Goal: Find specific page/section: Find specific page/section

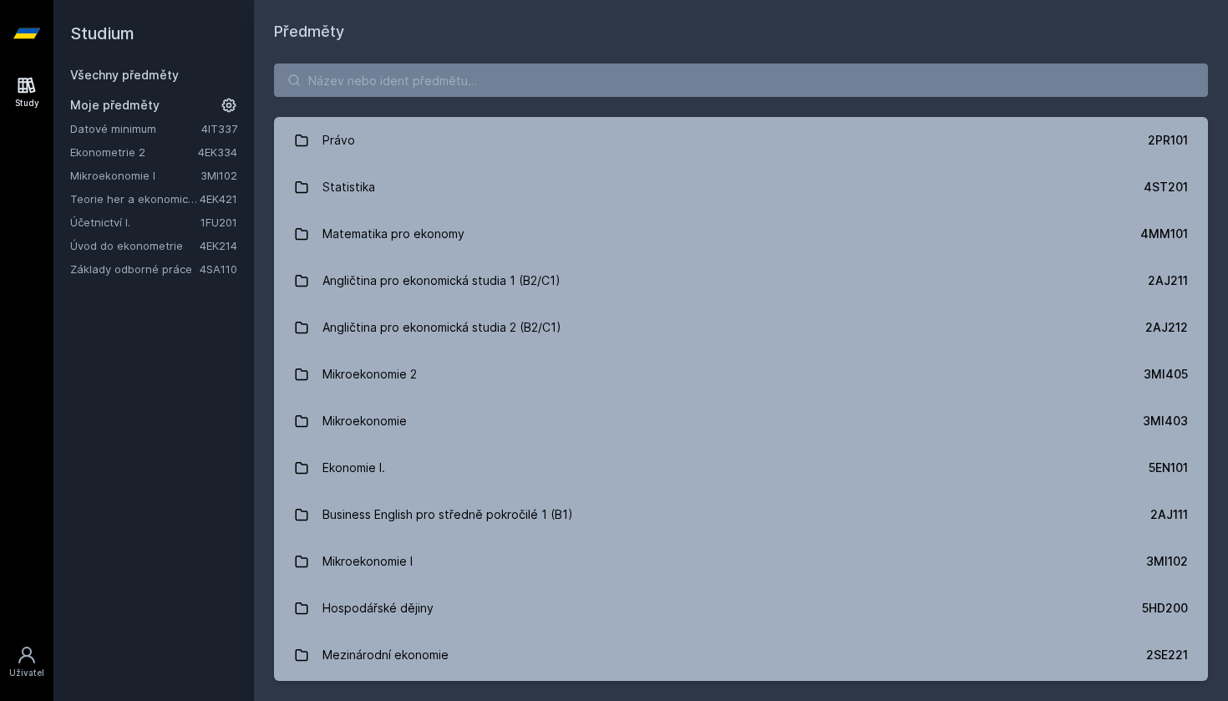
click at [137, 270] on link "Základy odborné práce" at bounding box center [135, 269] width 130 height 17
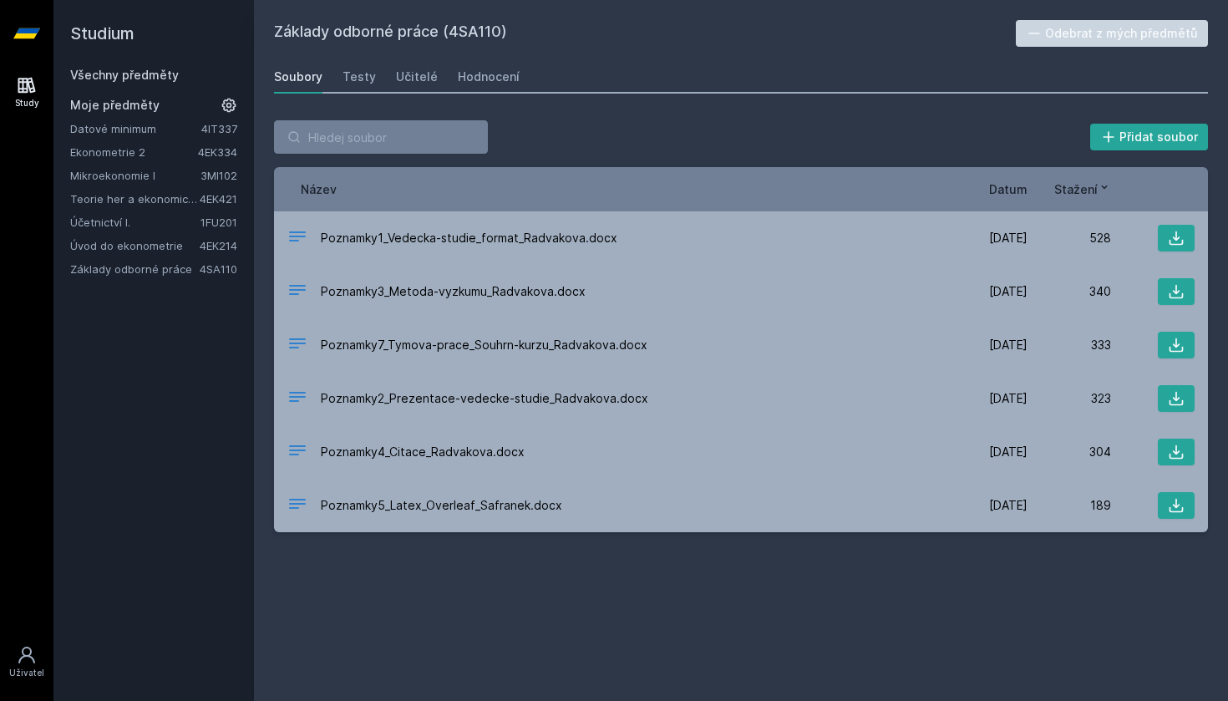
click at [164, 74] on link "Všechny předměty" at bounding box center [124, 75] width 109 height 14
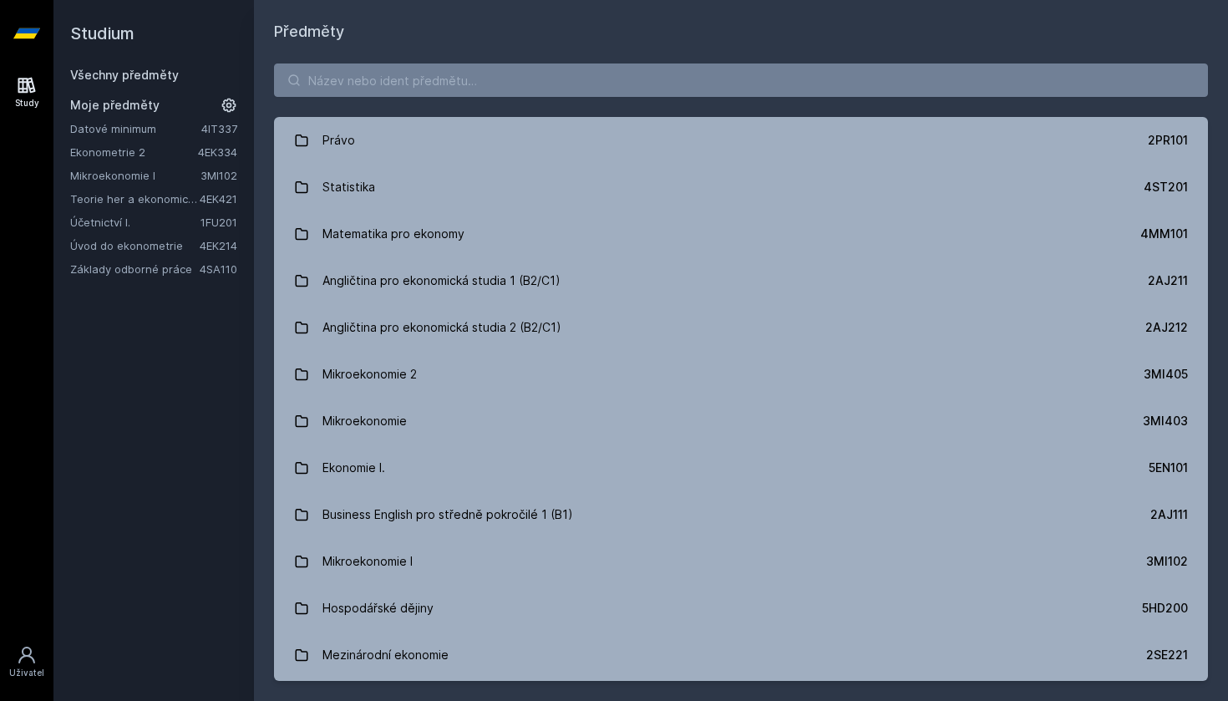
click at [465, 98] on div "Právo 2PR101 Statistika 4ST201 Matematika pro ekonomy 4MM101 Angličtina pro eko…" at bounding box center [741, 372] width 974 height 658
click at [445, 83] on input "search" at bounding box center [741, 80] width 934 height 33
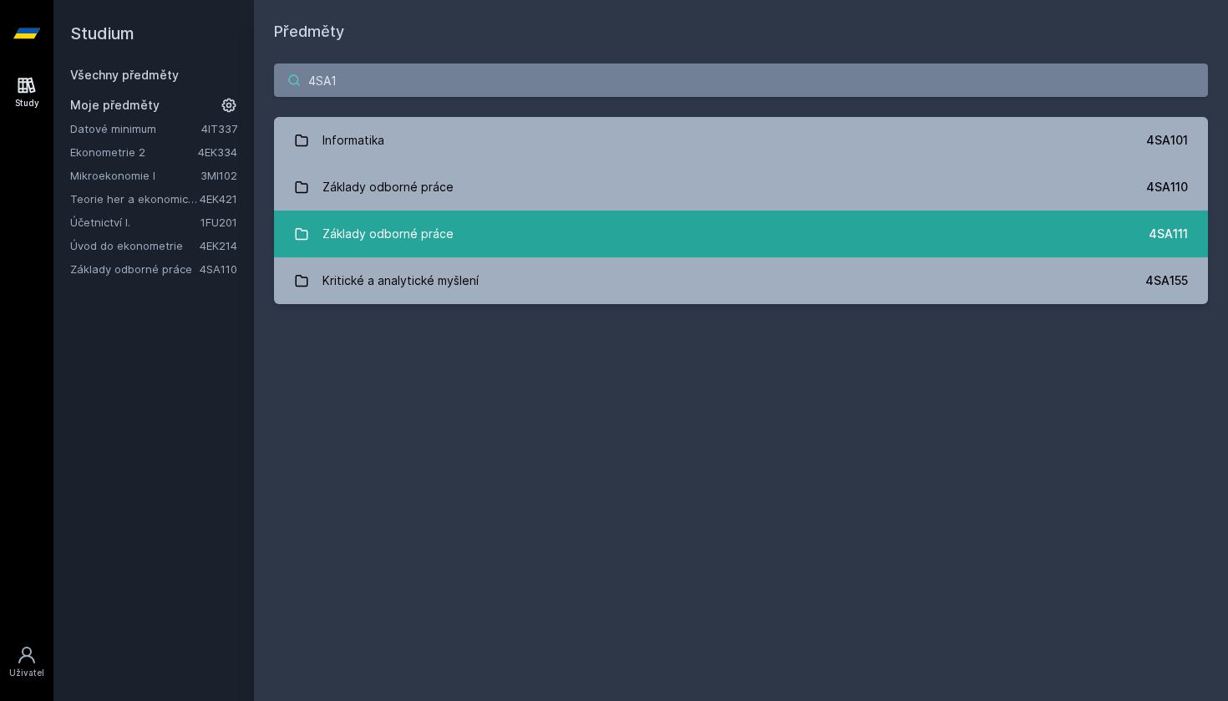
type input "4SA1"
click at [501, 238] on link "Základy odborné práce 4SA111" at bounding box center [741, 234] width 934 height 47
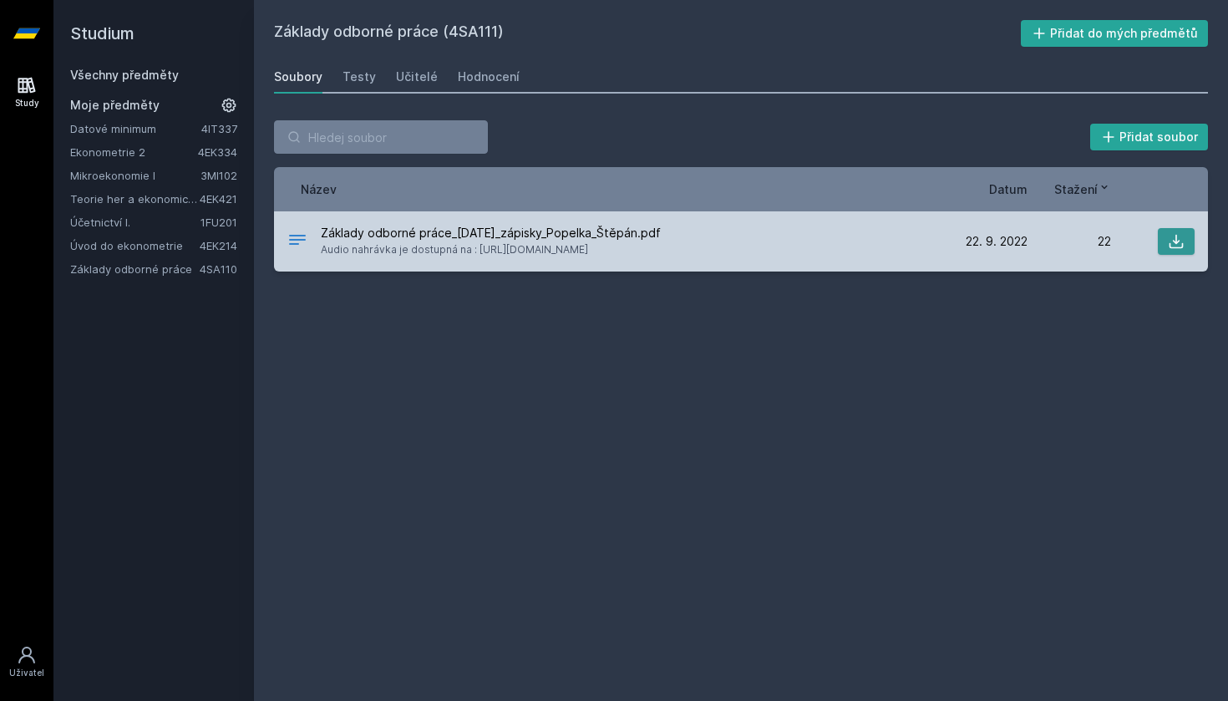
click at [1174, 238] on icon at bounding box center [1176, 241] width 17 height 17
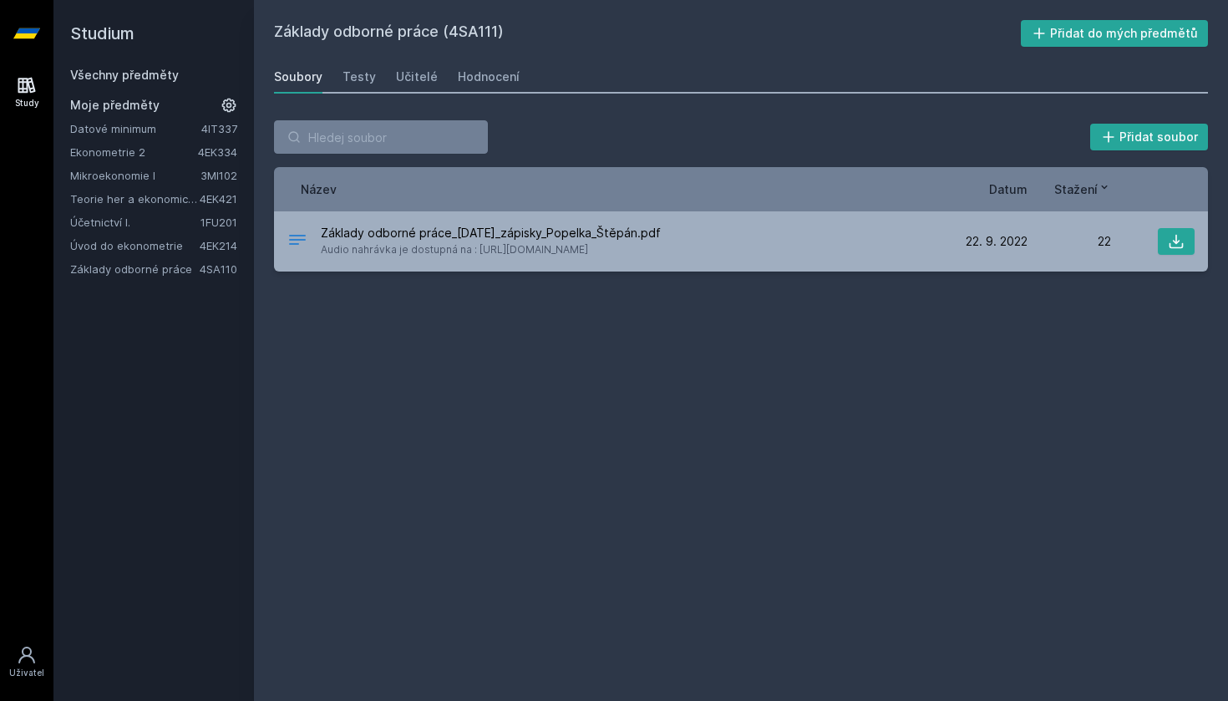
click at [150, 271] on link "Základy odborné práce" at bounding box center [135, 269] width 130 height 17
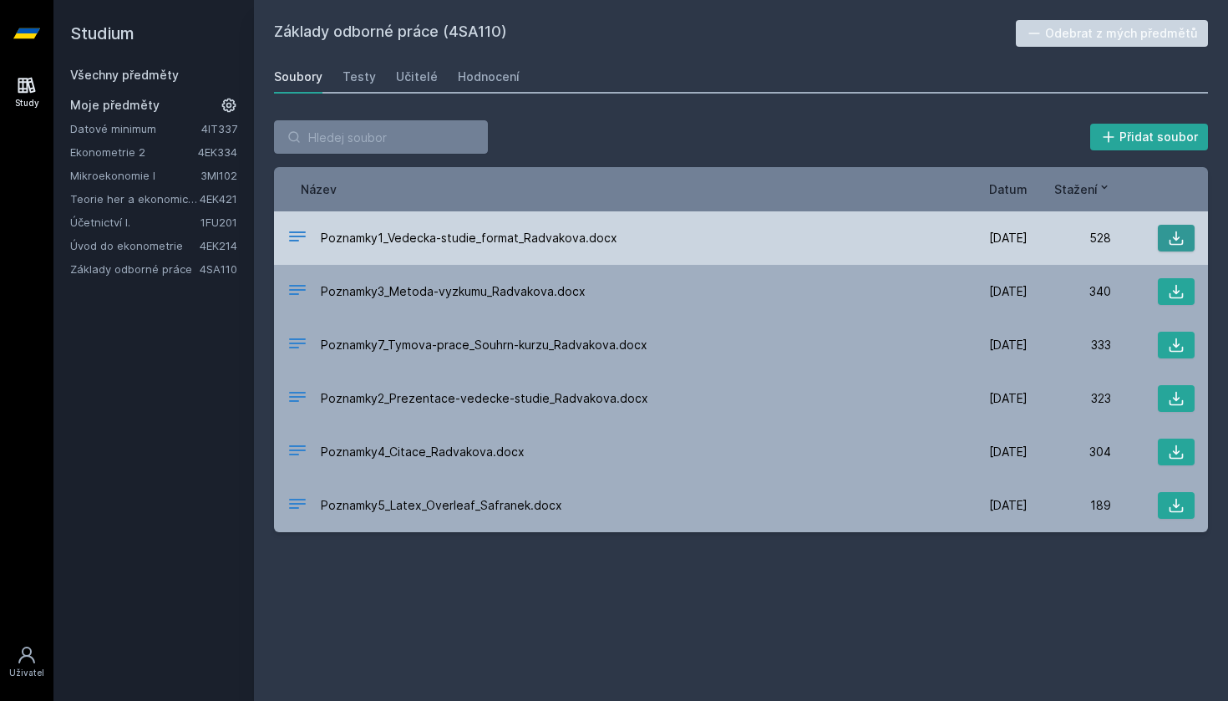
click at [1174, 241] on icon at bounding box center [1176, 238] width 17 height 17
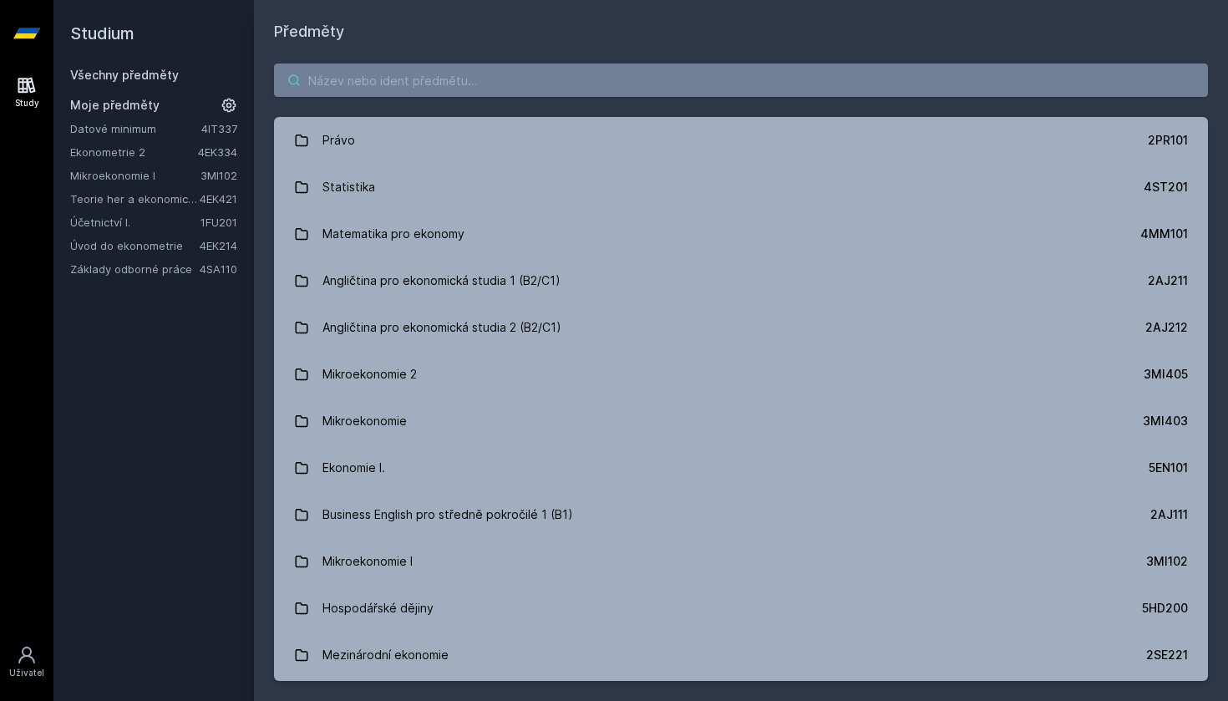
click at [345, 93] on input "search" at bounding box center [741, 80] width 934 height 33
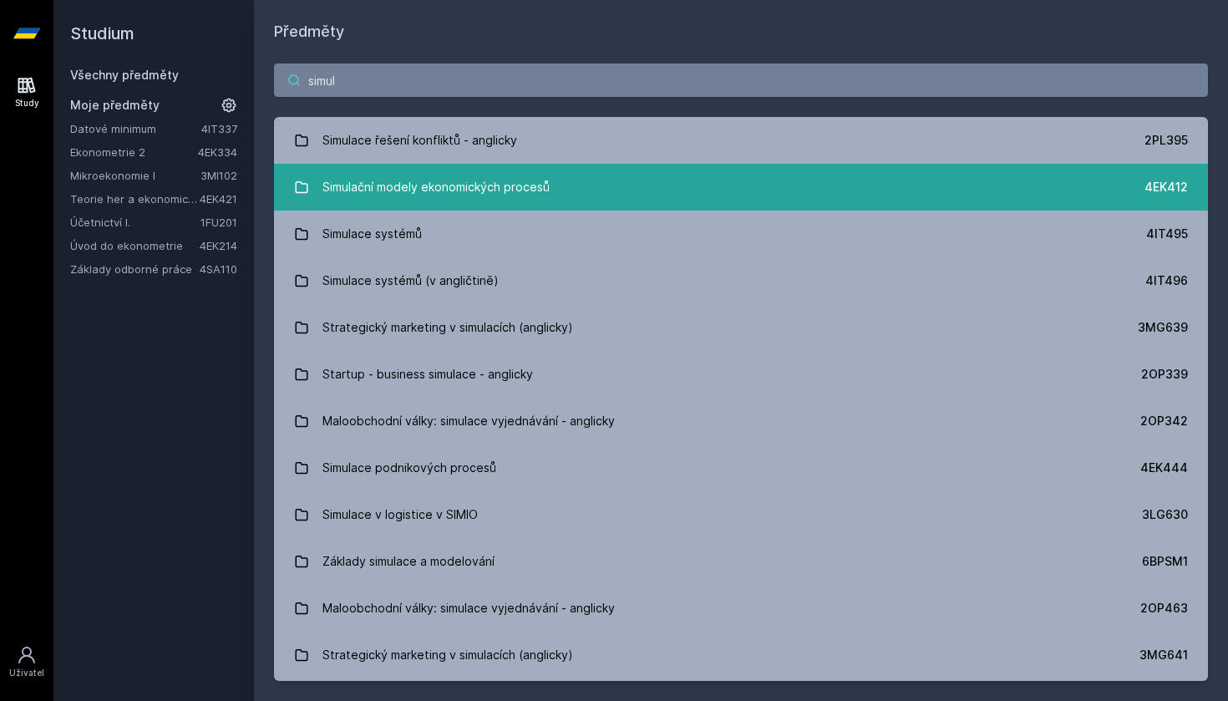
type input "simul"
click at [354, 175] on div "Simulační modely ekonomických procesů" at bounding box center [436, 186] width 227 height 33
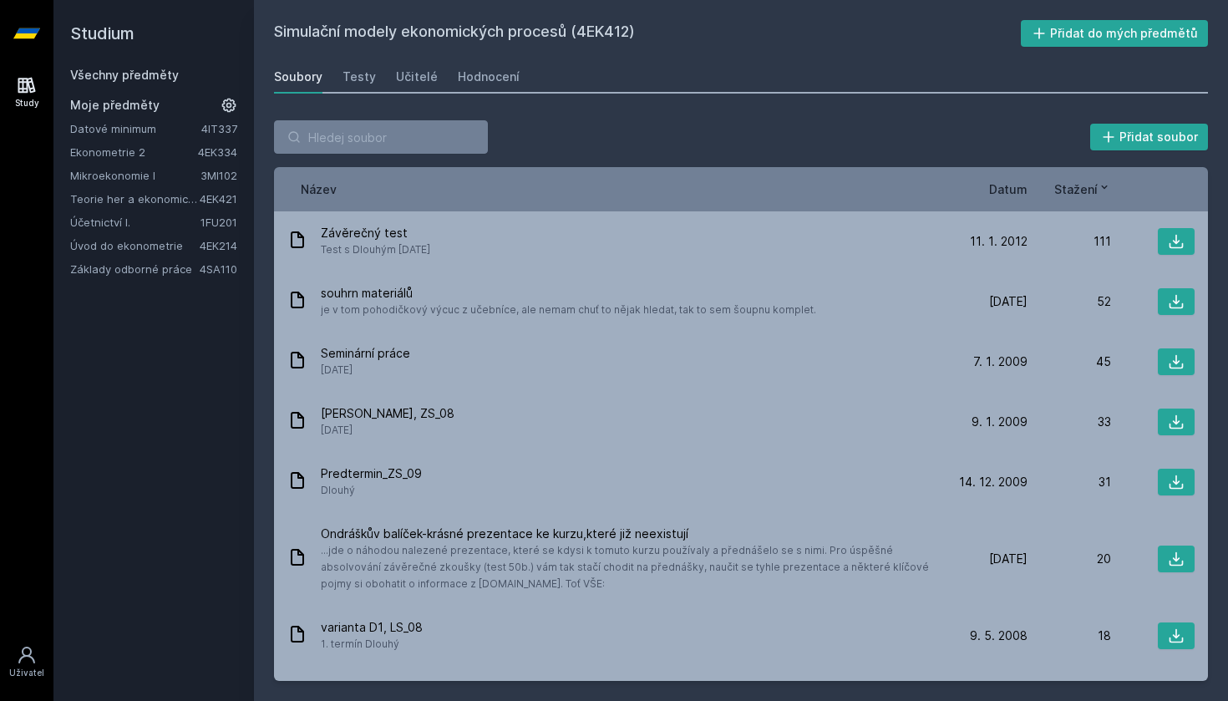
click at [1011, 192] on span "Datum" at bounding box center [1008, 189] width 38 height 18
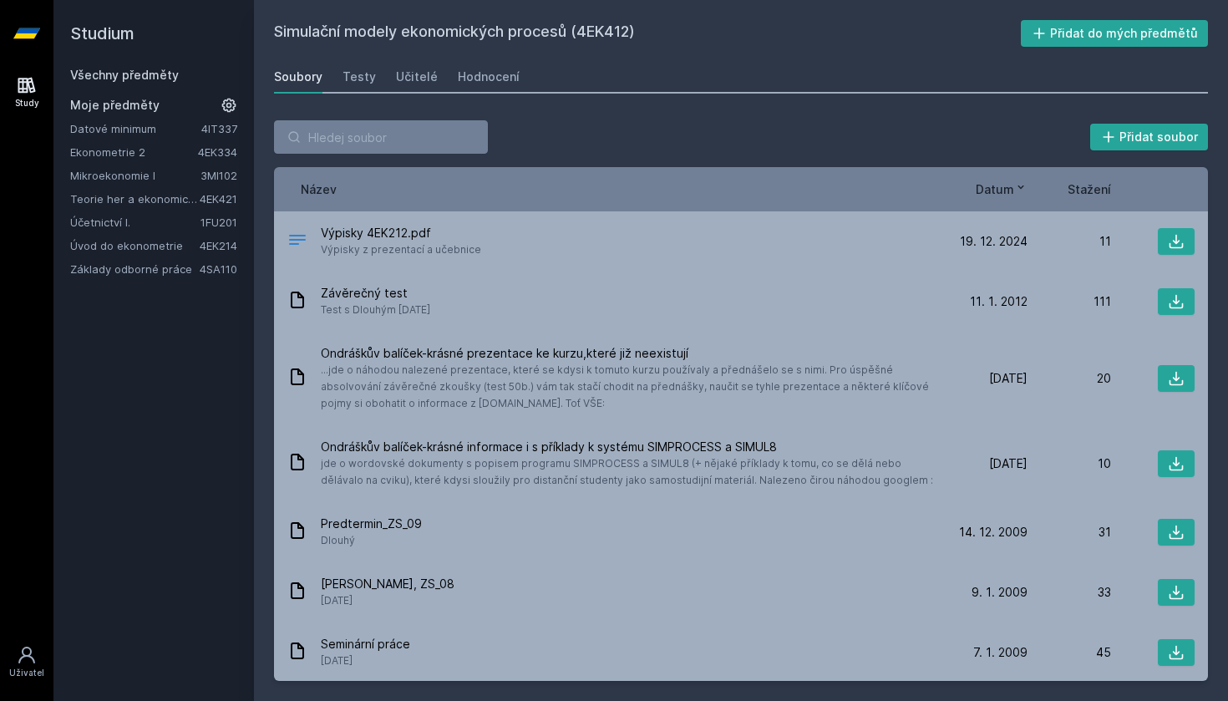
click at [995, 193] on span "Datum" at bounding box center [995, 189] width 38 height 18
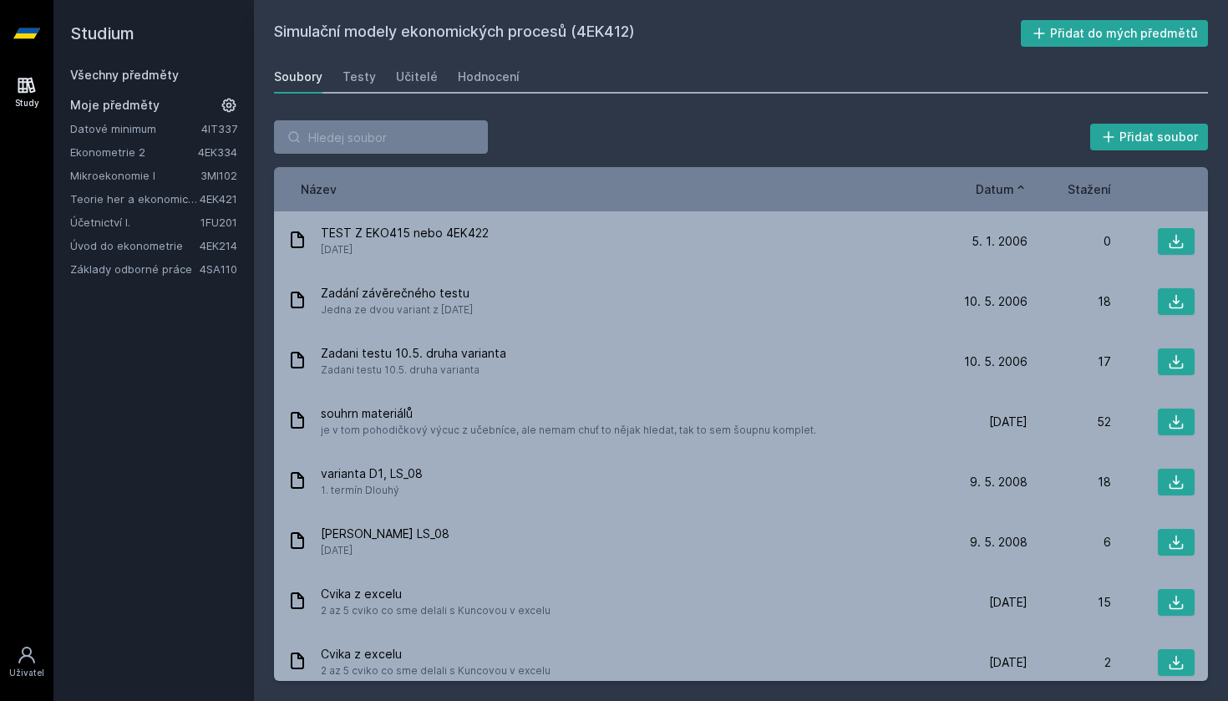
click at [995, 193] on span "Datum" at bounding box center [995, 189] width 38 height 18
